Goal: Information Seeking & Learning: Understand process/instructions

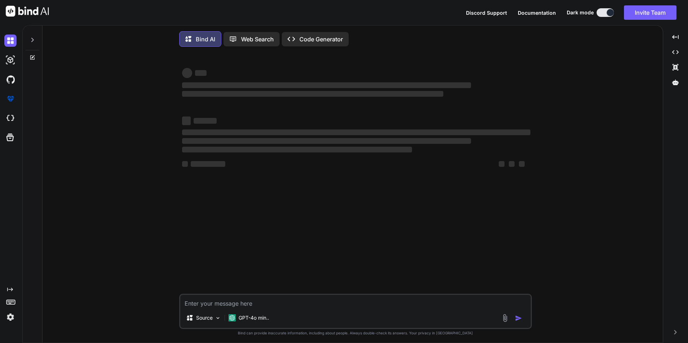
click at [246, 308] on textarea at bounding box center [355, 301] width 350 height 13
type textarea "x"
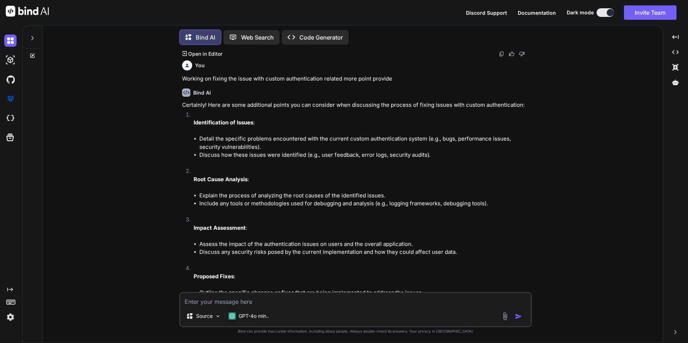
scroll to position [678, 0]
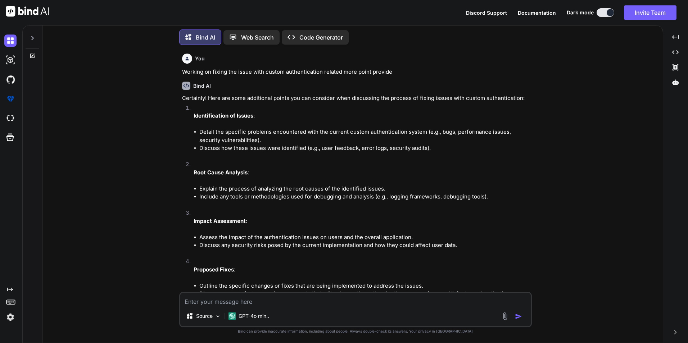
type textarea "h"
type textarea "x"
type textarea "ho"
type textarea "x"
type textarea "how"
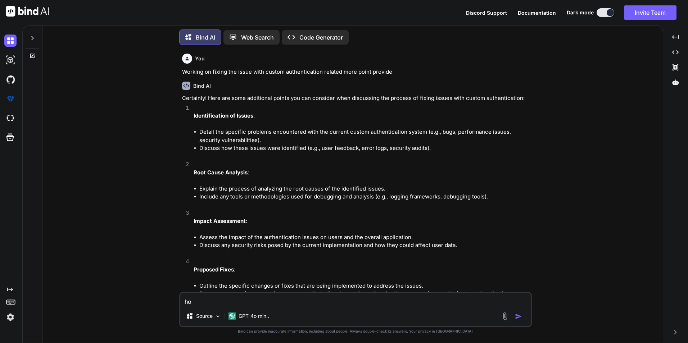
type textarea "x"
type textarea "how"
type textarea "x"
type textarea "how t"
type textarea "x"
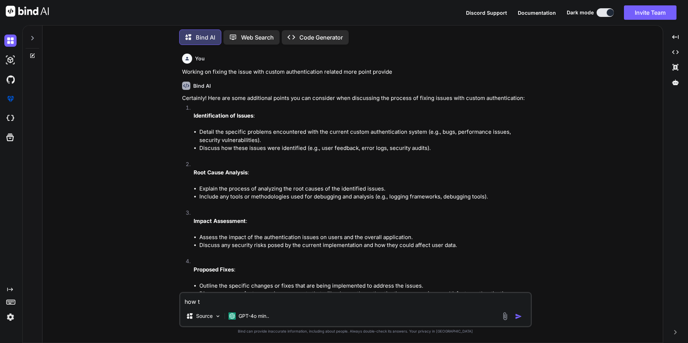
type textarea "how to"
type textarea "x"
type textarea "how to"
type textarea "x"
type textarea "how to s"
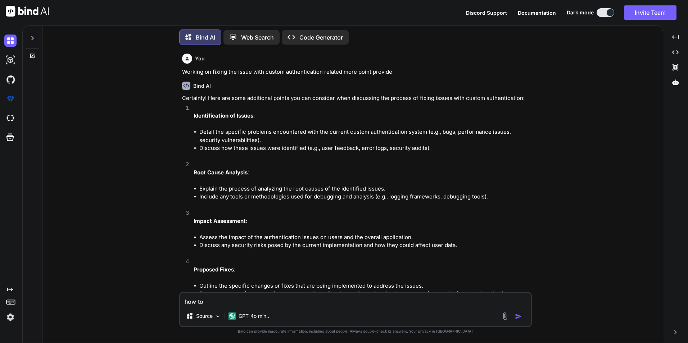
type textarea "x"
type textarea "how to st"
type textarea "x"
type textarea "how to sta"
type textarea "x"
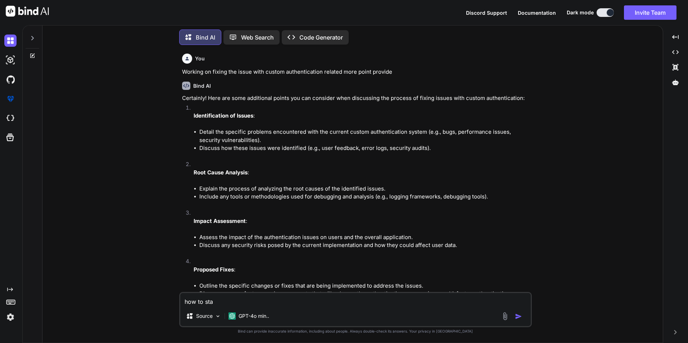
type textarea "how to star"
type textarea "x"
type textarea "how to start"
type textarea "x"
type textarea "how to start"
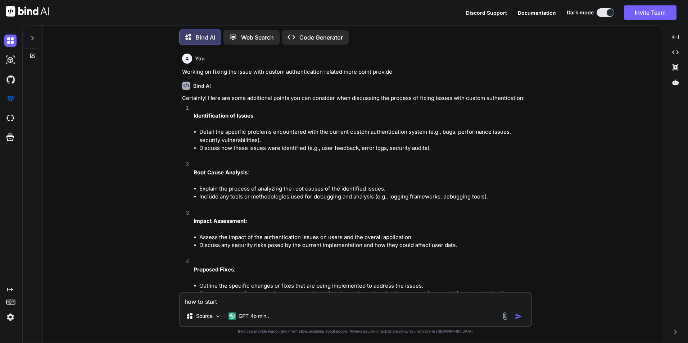
type textarea "x"
type textarea "how to start s"
type textarea "x"
type textarea "how to start so"
type textarea "x"
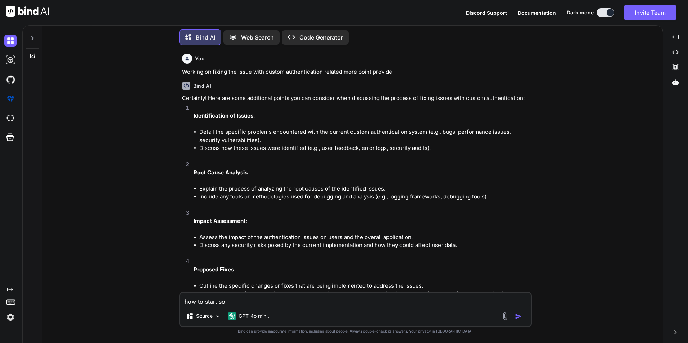
type textarea "how to start soc"
type textarea "x"
type textarea "how to start sock"
type textarea "x"
type textarea "how to start socke"
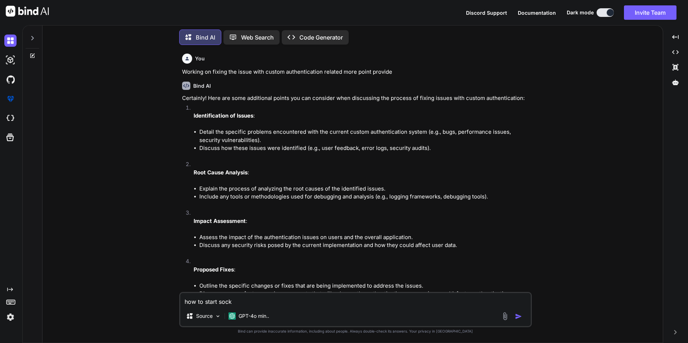
type textarea "x"
type textarea "how to start socket"
type textarea "x"
type textarea "how to start socket"
type textarea "x"
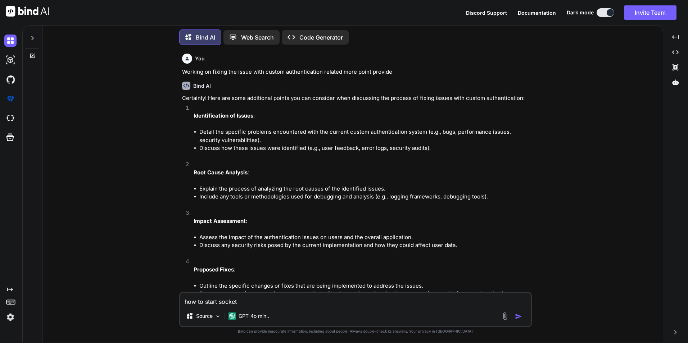
type textarea "how to start socket"
type textarea "x"
type textarea "how to start socke"
type textarea "x"
type textarea "how to start sock"
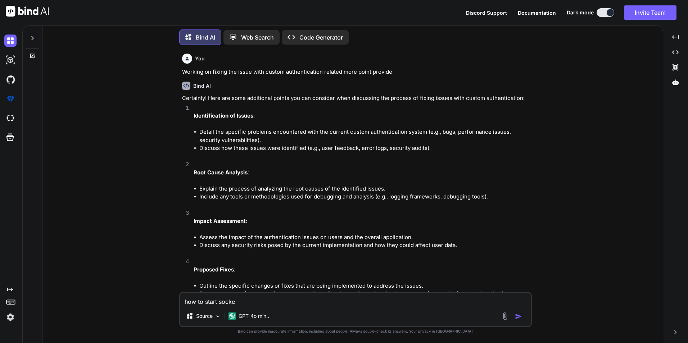
type textarea "x"
type textarea "how to start soc"
type textarea "x"
type textarea "how to start so"
type textarea "x"
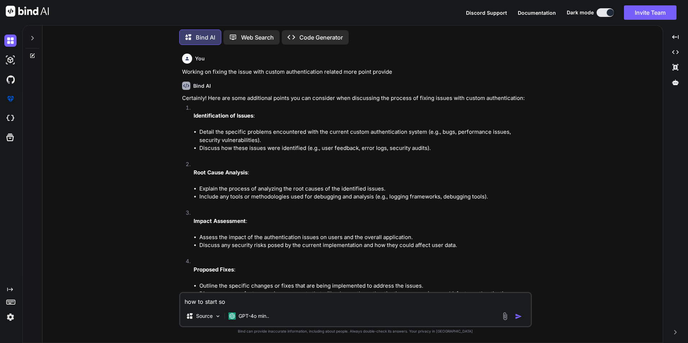
type textarea "how to start s"
type textarea "x"
type textarea "how to start"
type textarea "x"
type textarea "how to start"
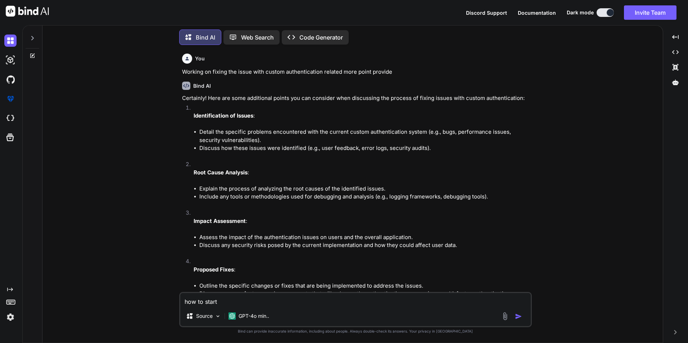
type textarea "x"
type textarea "how to start"
type textarea "x"
type textarea "how to start s"
type textarea "x"
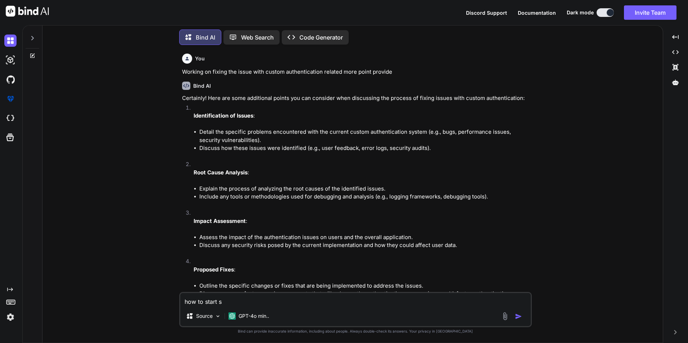
type textarea "how to start so"
type textarea "x"
type textarea "how to start soc"
type textarea "x"
type textarea "how to start sock"
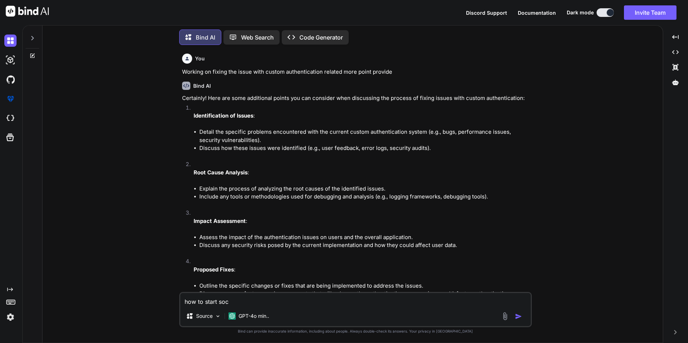
type textarea "x"
type textarea "how to start socke"
type textarea "x"
type textarea "how to start socket"
type textarea "x"
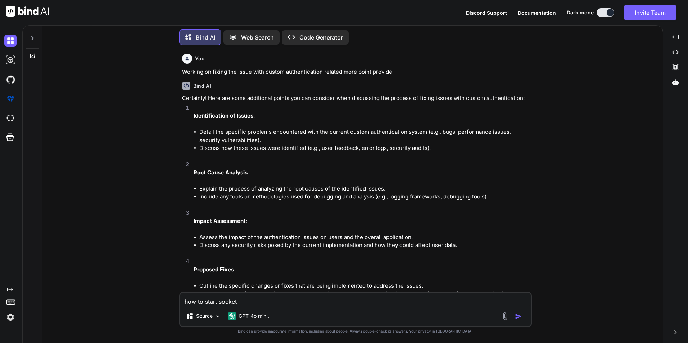
type textarea "how to start socket"
type textarea "x"
type textarea "how to start socket s"
type textarea "x"
type textarea "how to start socket se"
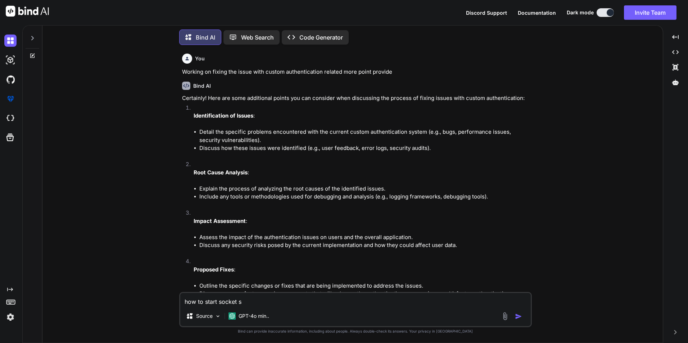
type textarea "x"
type textarea "how to start socket ser"
type textarea "x"
type textarea "how to start socket serv"
type textarea "x"
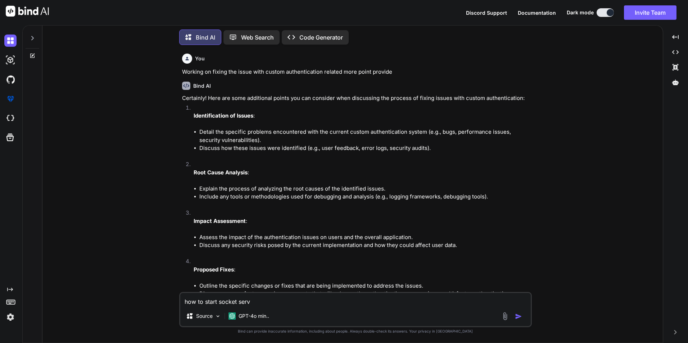
type textarea "how to start socket serve"
type textarea "x"
type textarea "how to start socket server"
type textarea "x"
type textarea "how to start socket server"
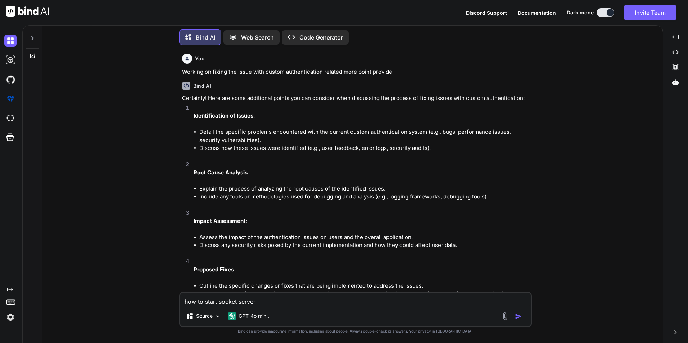
type textarea "x"
type textarea "how to start socket server i"
type textarea "x"
type textarea "how to start socket server in"
type textarea "x"
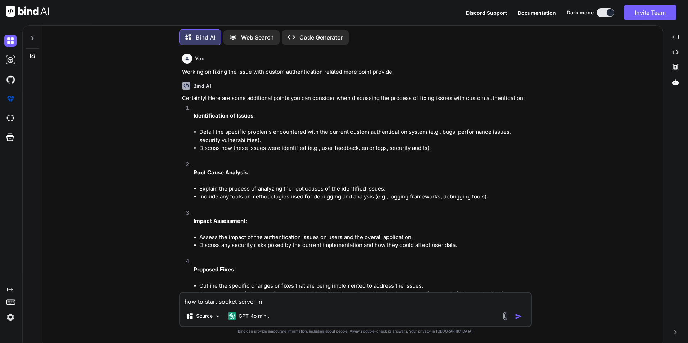
type textarea "how to start socket server in"
type textarea "x"
type textarea "how to start socket server in s"
type textarea "x"
type textarea "how to start socket server in sa"
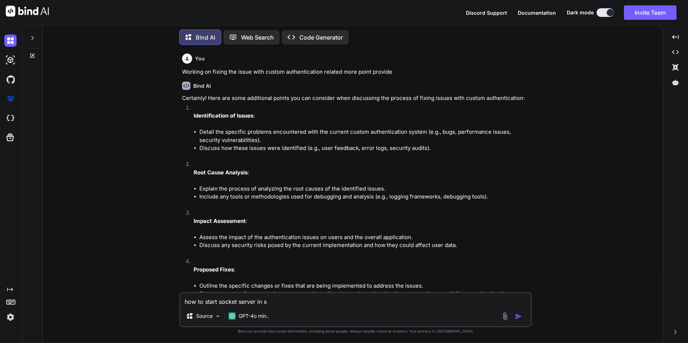
type textarea "x"
type textarea "how to start socket server in [PERSON_NAME]"
type textarea "x"
type textarea "how to start socket server in same"
type textarea "x"
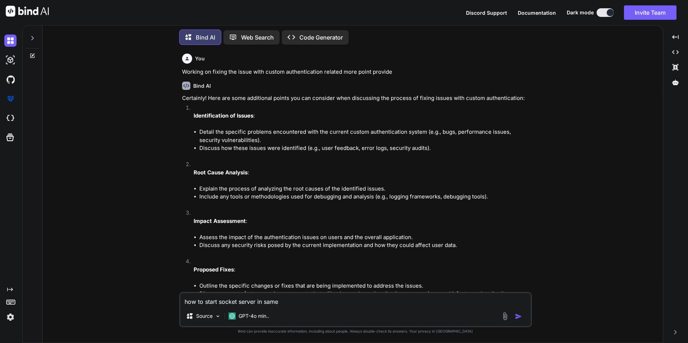
type textarea "how to start socket server in same"
type textarea "x"
type textarea "how to start socket server in same p"
type textarea "x"
type textarea "how to start socket server in same po"
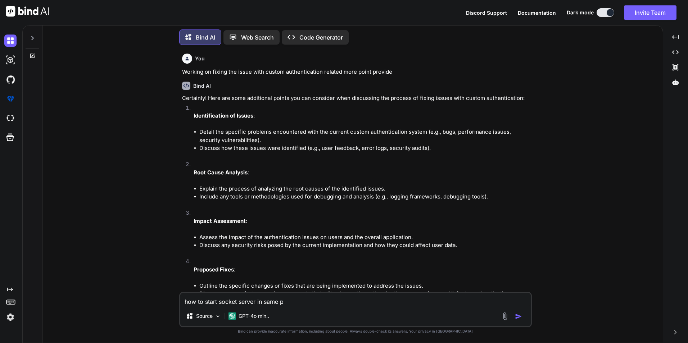
type textarea "x"
type textarea "how to start socket server in same por"
type textarea "x"
type textarea "how to start socket server in same port"
type textarea "x"
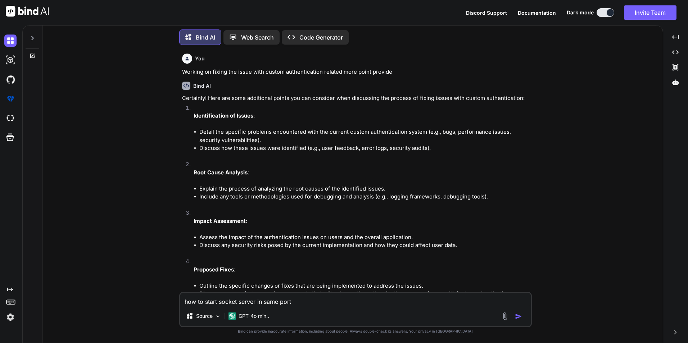
type textarea "how to start socket server in same port"
type textarea "x"
type textarea "how to start socket server in same port i"
type textarea "x"
type textarea "how to start socket server in same port in"
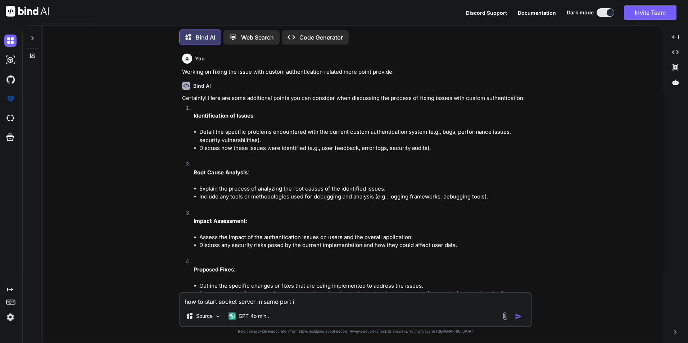
type textarea "x"
type textarea "how to start socket server in same port in"
type textarea "x"
type textarea "how to start socket server in same port in n"
type textarea "x"
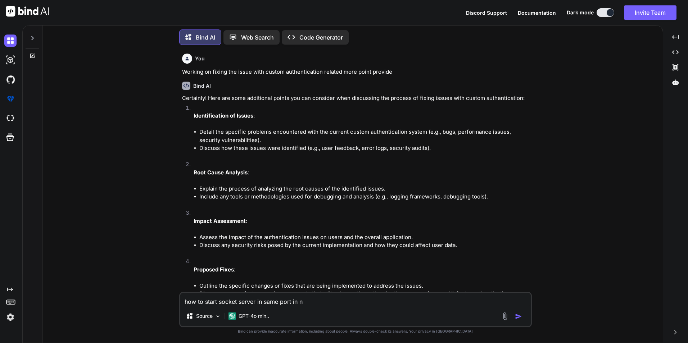
type textarea "how to start socket server in same port in no"
type textarea "x"
type textarea "how to start socket server in same port in noo"
type textarea "x"
type textarea "how to start socket server in same port in nood"
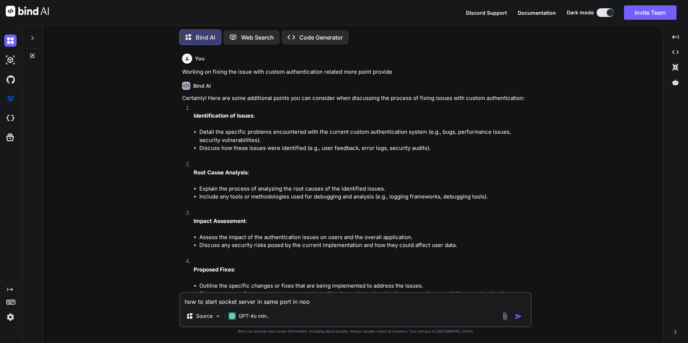
type textarea "x"
type textarea "how to start socket server in same port in noode"
type textarea "x"
type textarea "how to start socket server in same port in noode"
type textarea "x"
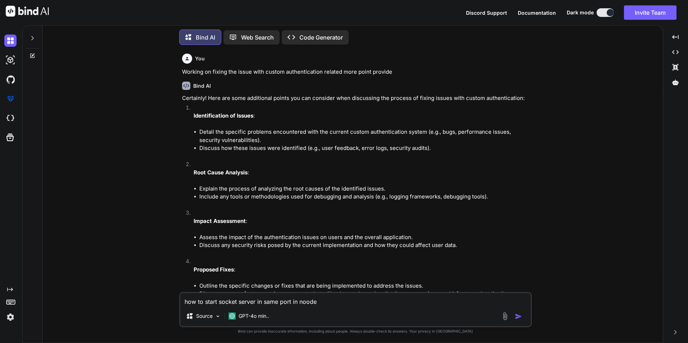
type textarea "how to start socket server in same port in noode"
type textarea "x"
type textarea "how to start socket server in same port in nood"
type textarea "x"
type textarea "how to start socket server in same port in noo"
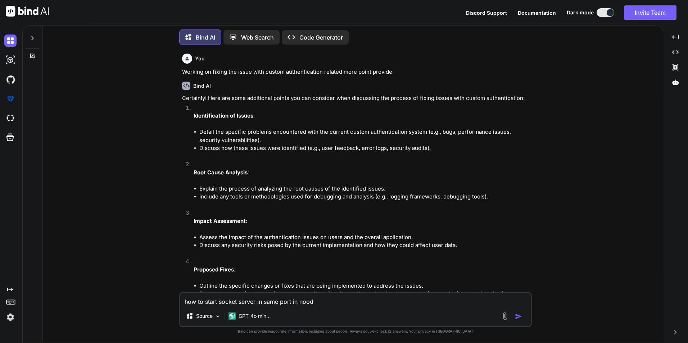
type textarea "x"
type textarea "how to start socket server in same port in no"
type textarea "x"
type textarea "how to start socket server in same port in nod"
type textarea "x"
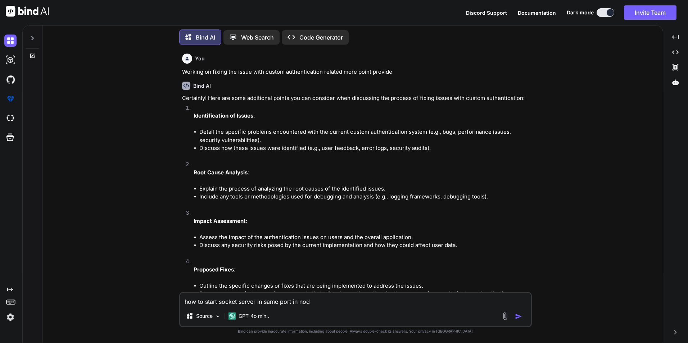
type textarea "how to start socket server in same port in node"
type textarea "x"
type textarea "how to start socket server in same port in node"
type textarea "x"
type textarea "how to start socket server in same port in node a"
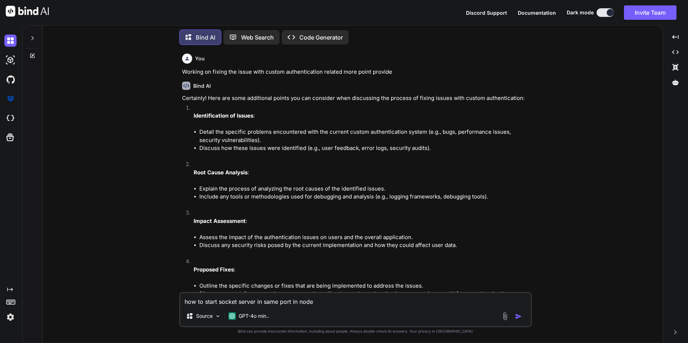
type textarea "x"
type textarea "how to start socket server in same port in node an"
type textarea "x"
type textarea "how to start socket server in same port in node and"
type textarea "x"
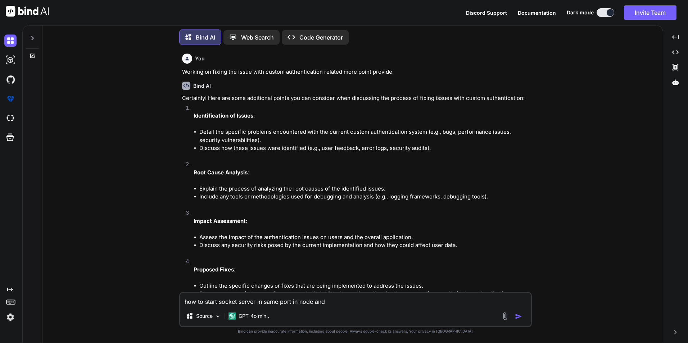
type textarea "how to start socket server in same port in node and"
type textarea "x"
type textarea "how to start socket server in same port in node and c"
type textarea "x"
type textarea "how to start socket server in same port in node and cr"
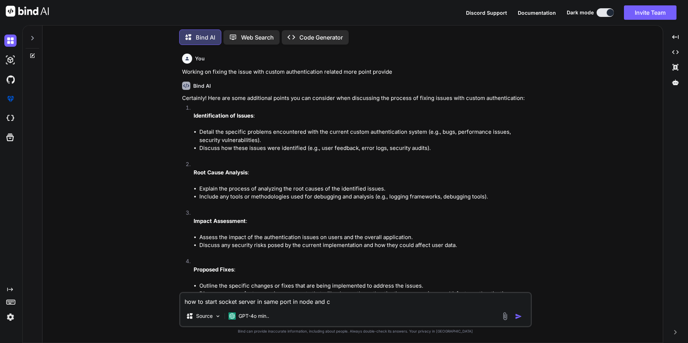
type textarea "x"
type textarea "how to start socket server in same port in node and cre"
type textarea "x"
type textarea "how to start socket server in same port in node and crea"
type textarea "x"
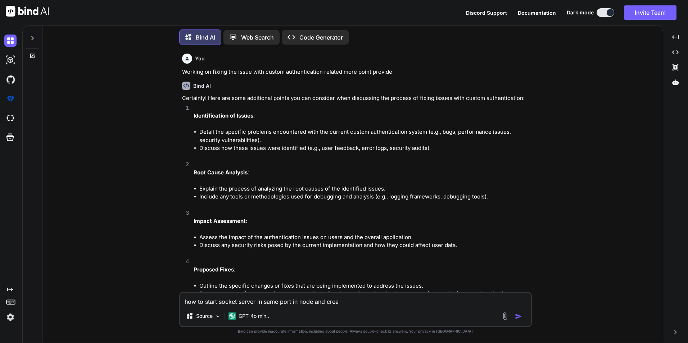
type textarea "how to start socket server in same port in node and creat"
type textarea "x"
type textarea "how to start socket server in same port in node and create"
type textarea "x"
type textarea "how to start socket server in same port in node and create"
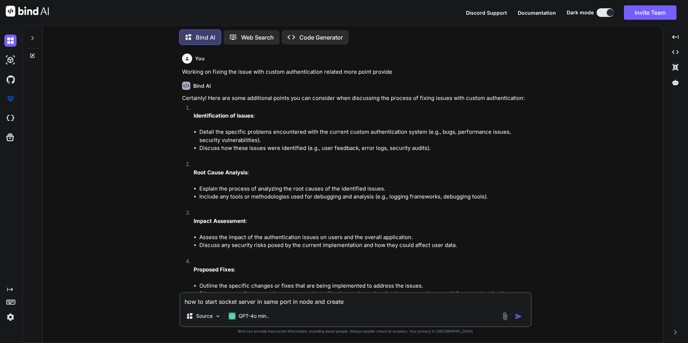
type textarea "x"
type textarea "how to start socket server in same port in node and create c"
type textarea "x"
type textarea "how to start socket server in same port in node and create co"
type textarea "x"
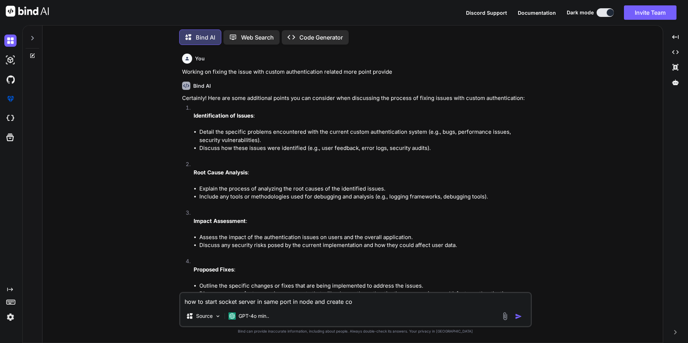
type textarea "how to start socket server in same port in node and create con"
type textarea "x"
type textarea "how to start socket server in same port in node and create conn"
type textarea "x"
type textarea "how to start socket server in same port in node and create conne"
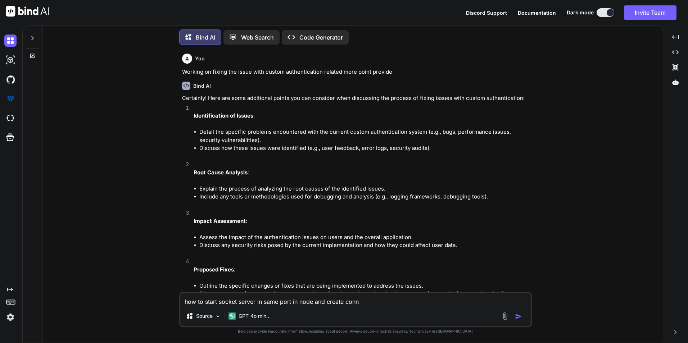
type textarea "x"
type textarea "how to start socket server in same port in node and create connec"
type textarea "x"
type textarea "how to start socket server in same port in node and create connect"
type textarea "x"
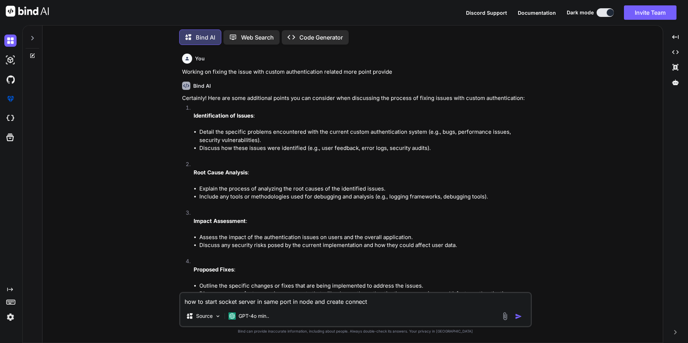
type textarea "how to start socket server in same port in node and create connecti"
type textarea "x"
type textarea "how to start socket server in same port in node and create connectio"
type textarea "x"
type textarea "how to start socket server in same port in node and create connection"
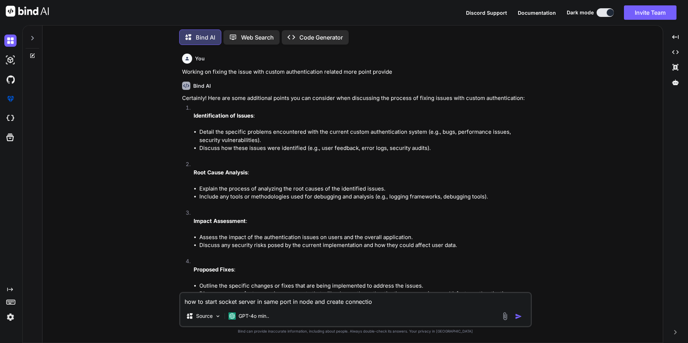
type textarea "x"
type textarea "how to start socket server in same port in node and create connection."
type textarea "x"
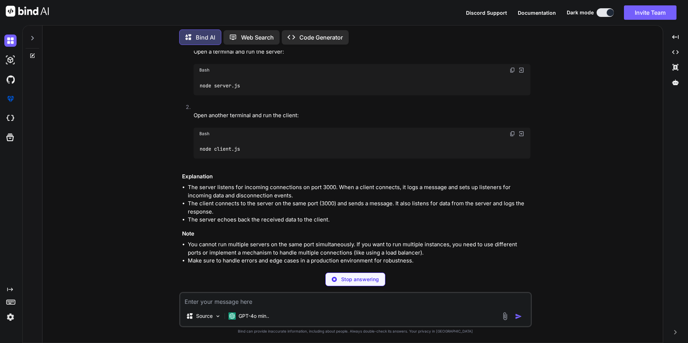
scroll to position [1662, 0]
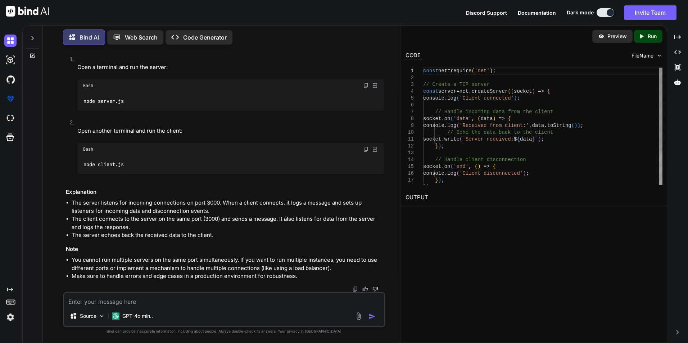
type textarea "x"
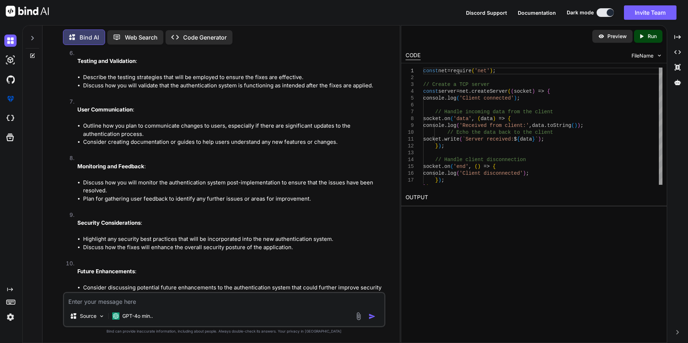
scroll to position [974, 0]
